Goal: Information Seeking & Learning: Learn about a topic

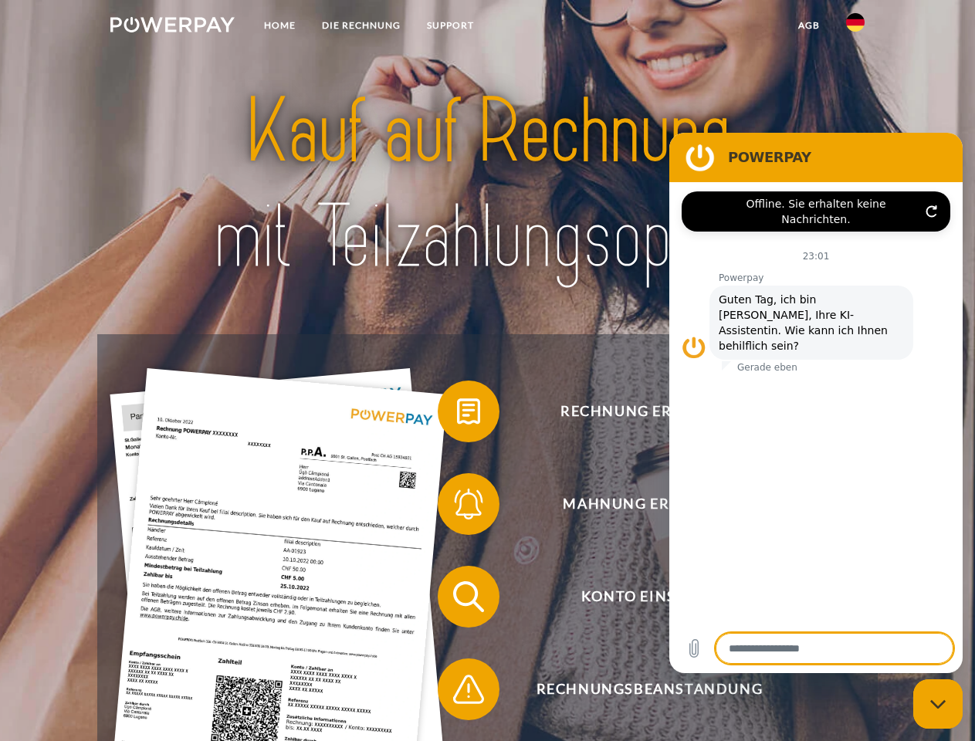
click at [172, 27] on img at bounding box center [172, 24] width 124 height 15
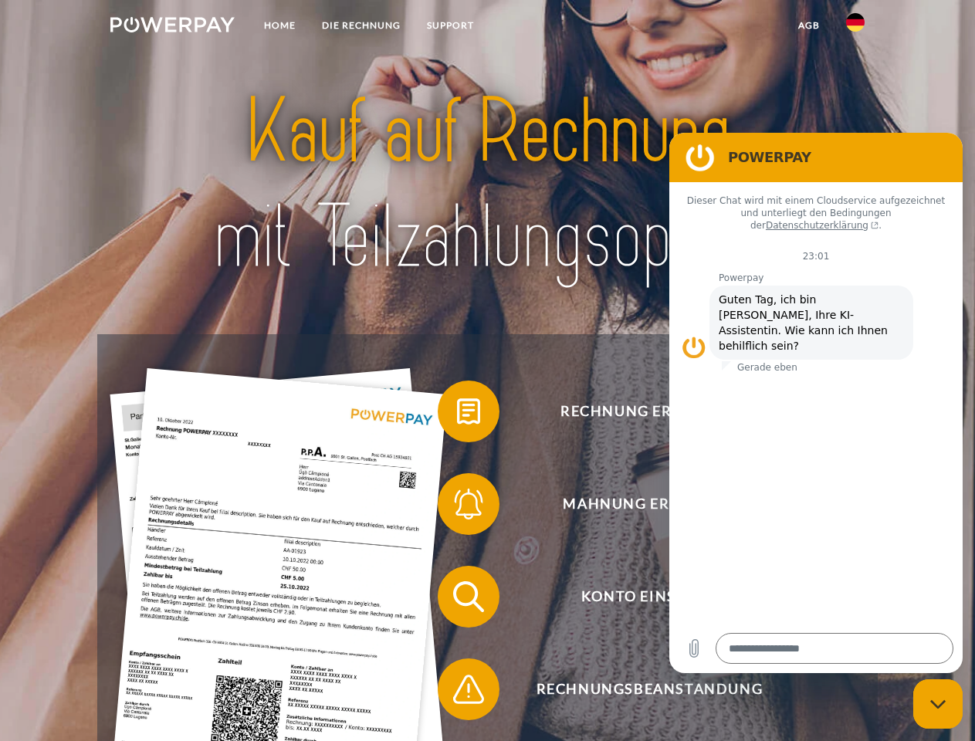
click at [855, 27] on img at bounding box center [855, 22] width 19 height 19
click at [808, 25] on link "agb" at bounding box center [809, 26] width 48 height 28
click at [457, 415] on span at bounding box center [445, 411] width 77 height 77
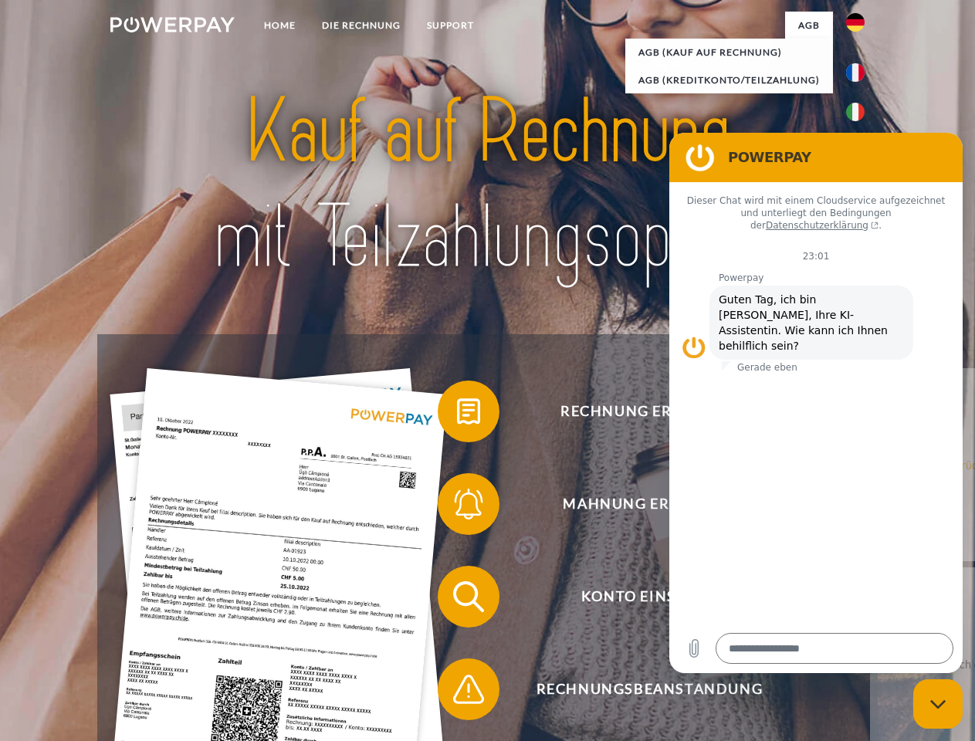
click at [457, 507] on div "Rechnung erhalten? Mahnung erhalten? Konto einsehen" at bounding box center [487, 643] width 780 height 618
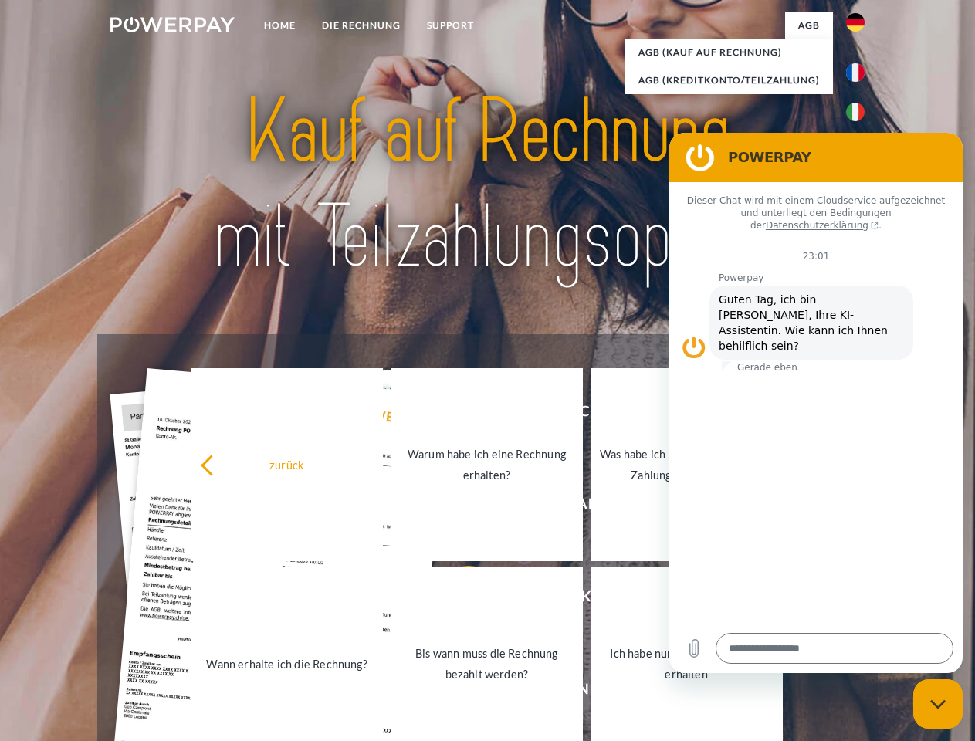
click at [457, 600] on link "Bis wann muss die Rechnung bezahlt werden?" at bounding box center [487, 663] width 192 height 193
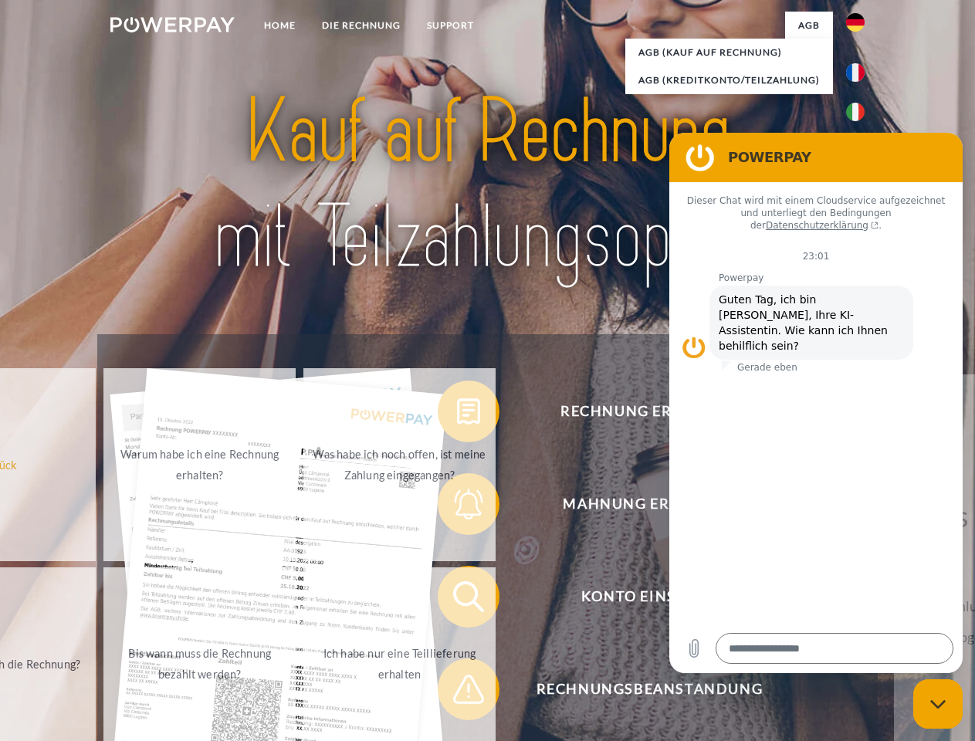
click at [457, 692] on span at bounding box center [445, 689] width 77 height 77
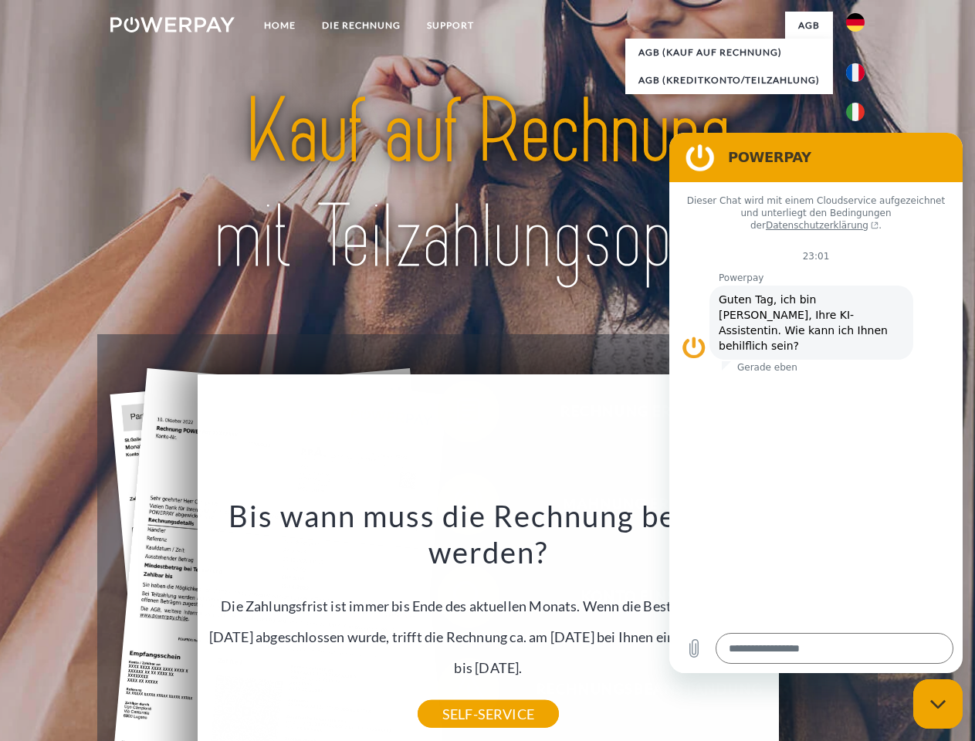
click at [938, 704] on icon "Messaging-Fenster schließen" at bounding box center [938, 704] width 16 height 10
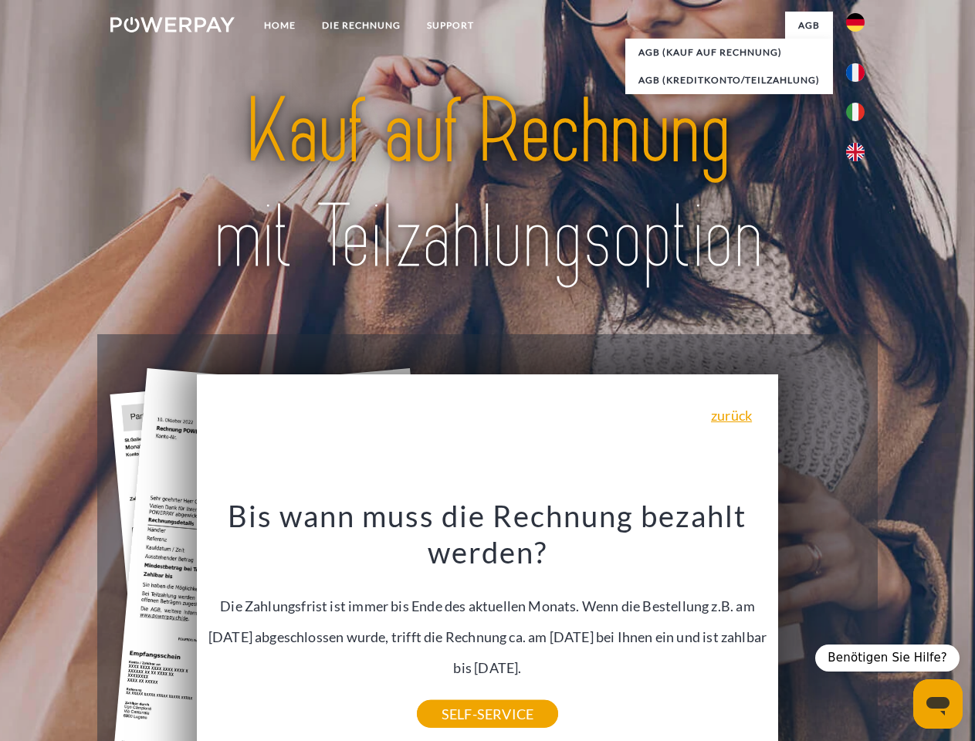
type textarea "*"
